Goal: Navigation & Orientation: Find specific page/section

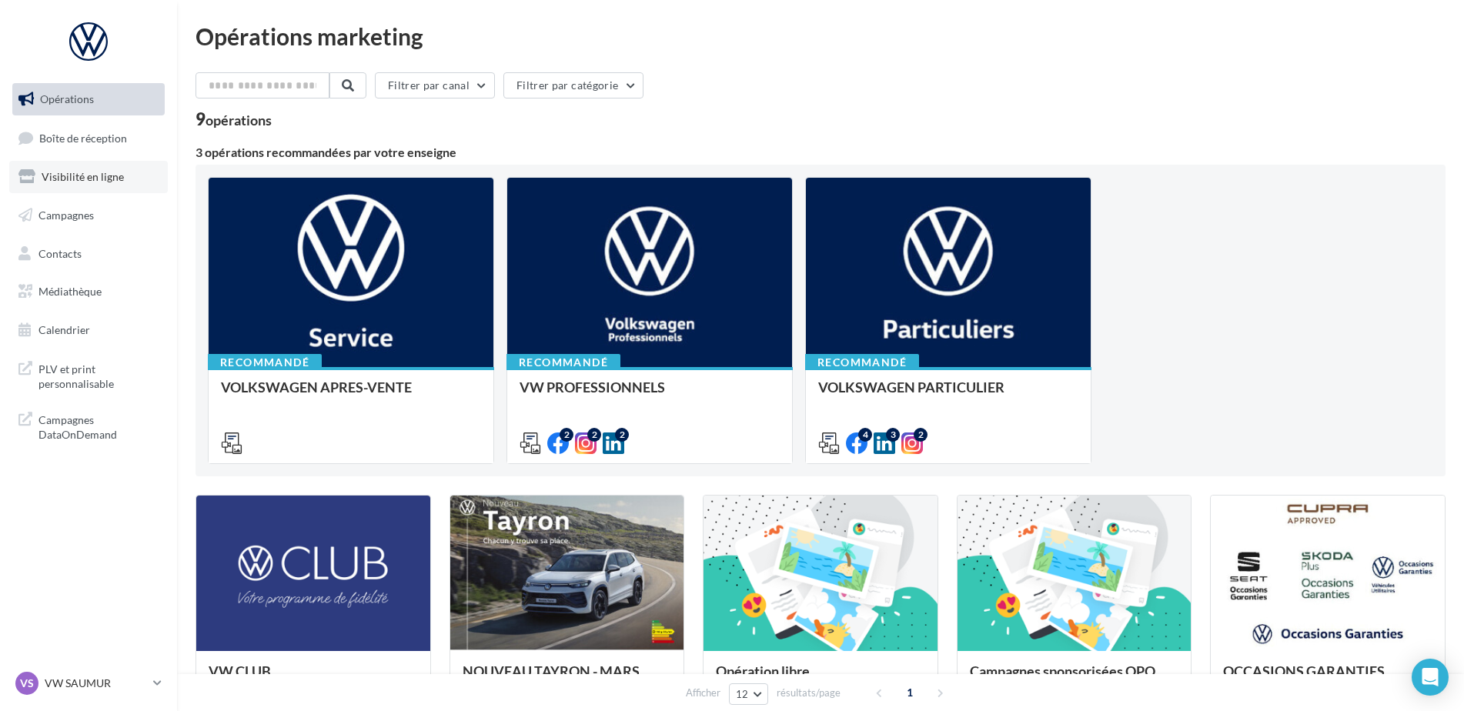
click at [76, 166] on link "Visibilité en ligne" at bounding box center [88, 177] width 159 height 32
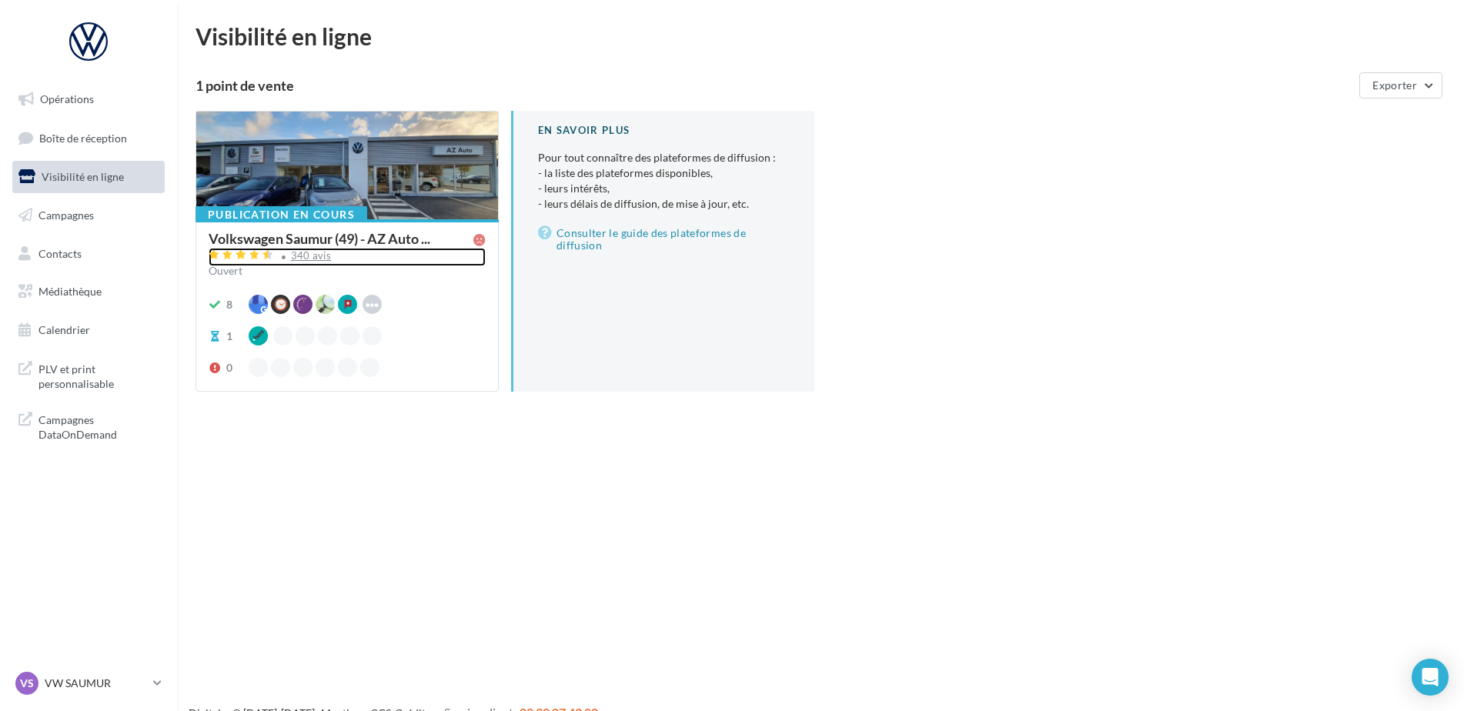
click at [321, 262] on div "340 avis" at bounding box center [347, 257] width 277 height 18
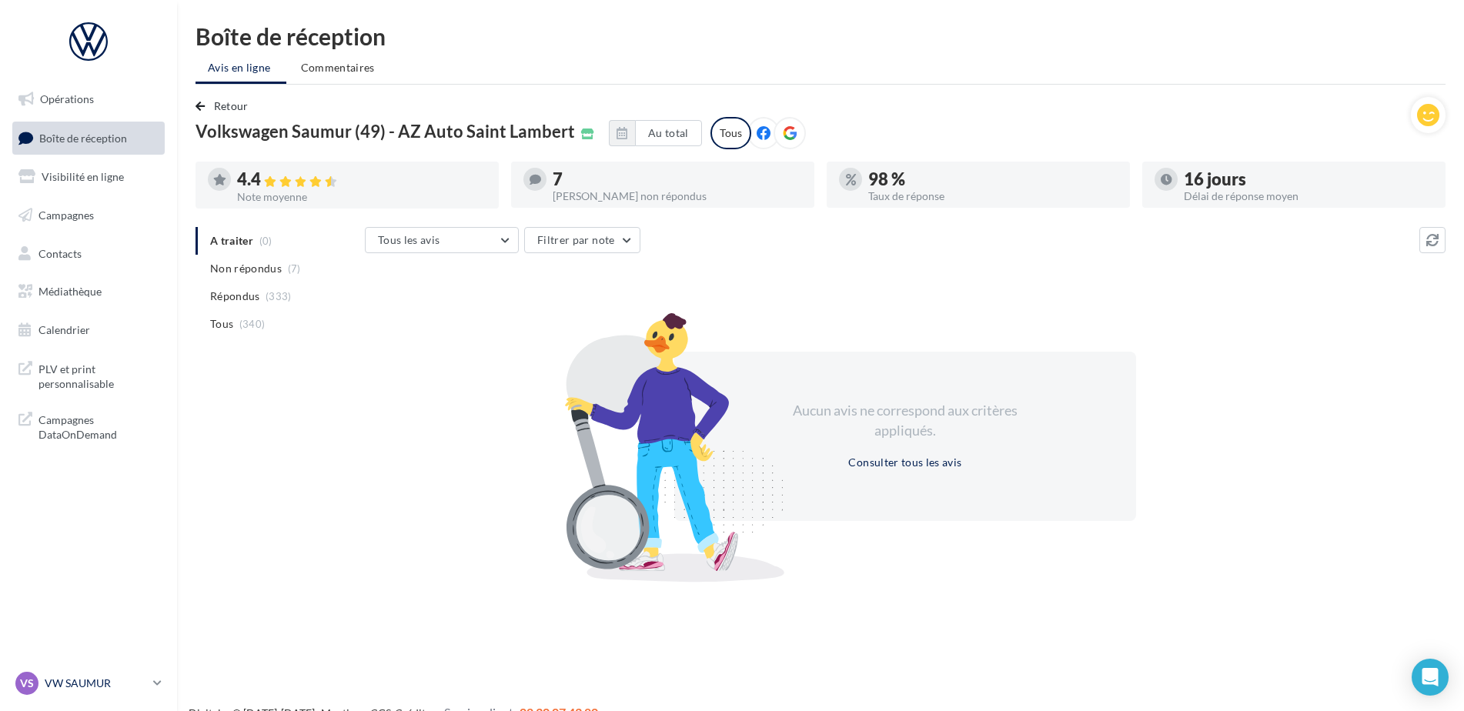
click at [90, 679] on p "VW SAUMUR" at bounding box center [96, 683] width 102 height 15
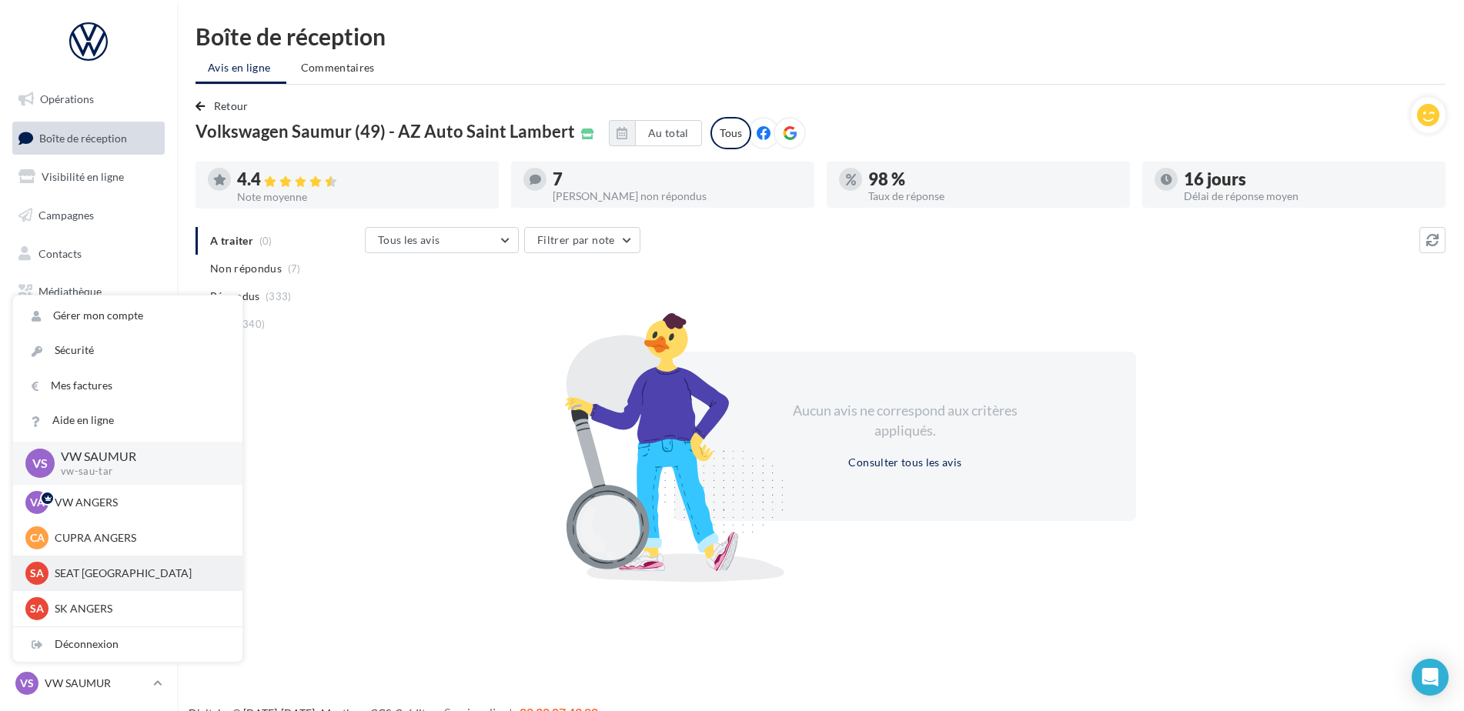
scroll to position [77, 0]
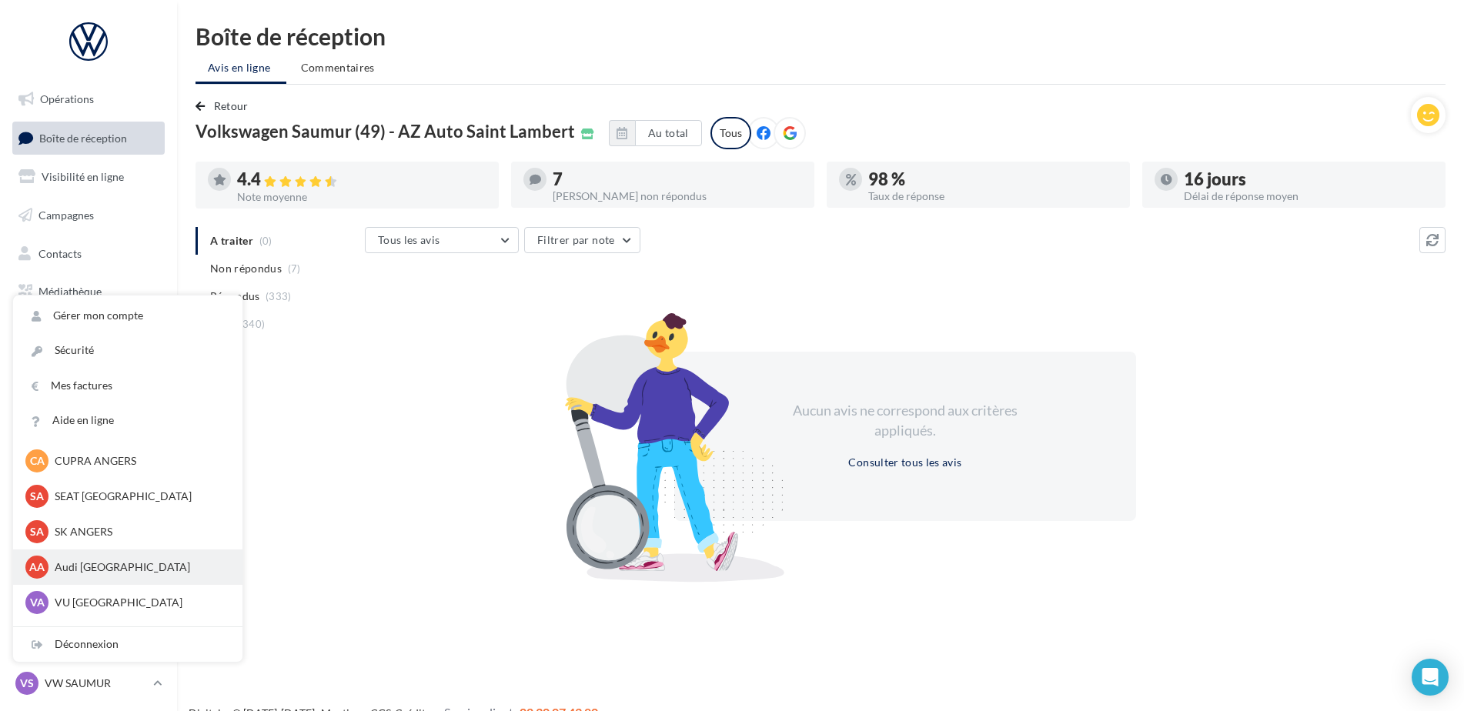
click at [108, 572] on p "Audi [GEOGRAPHIC_DATA]" at bounding box center [139, 566] width 169 height 15
